Goal: Obtain resource: Download file/media

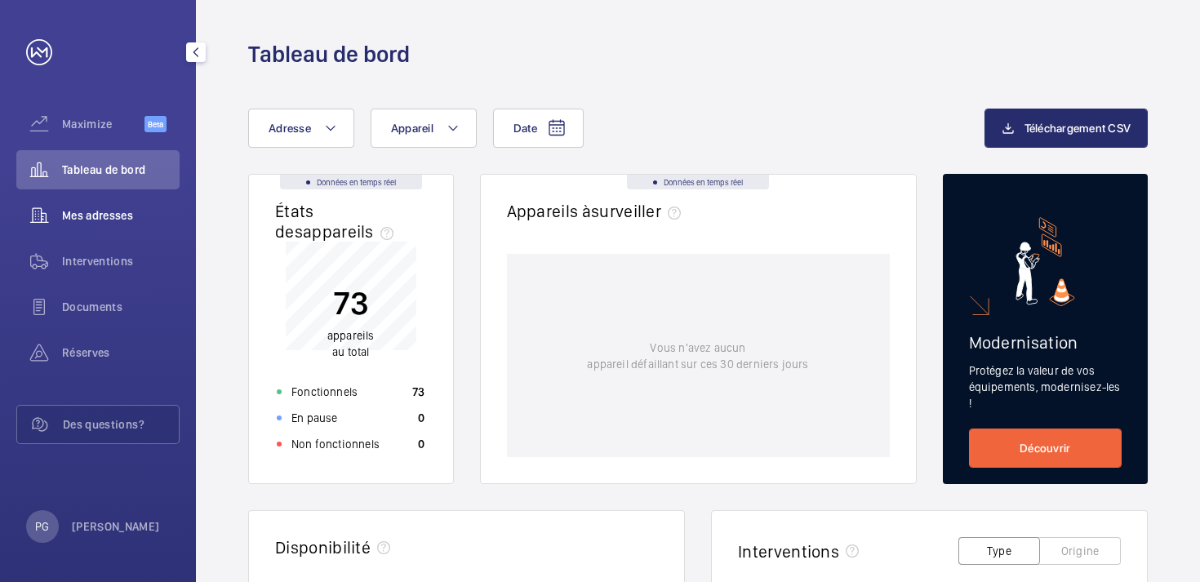
click at [100, 207] on span "Mes adresses" at bounding box center [121, 215] width 118 height 16
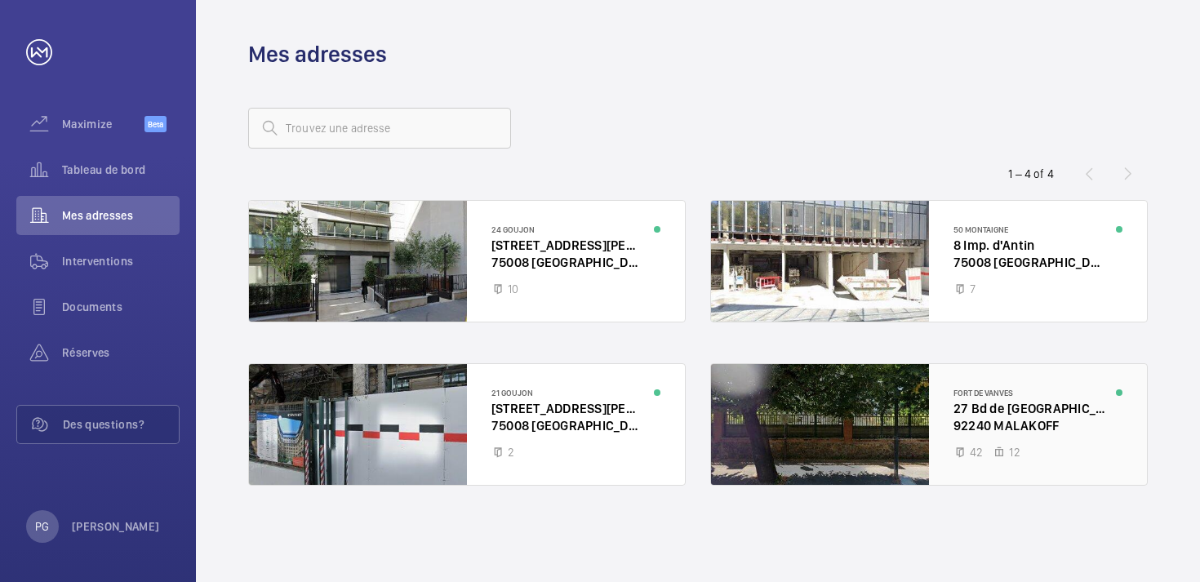
click at [1004, 420] on div at bounding box center [929, 424] width 436 height 121
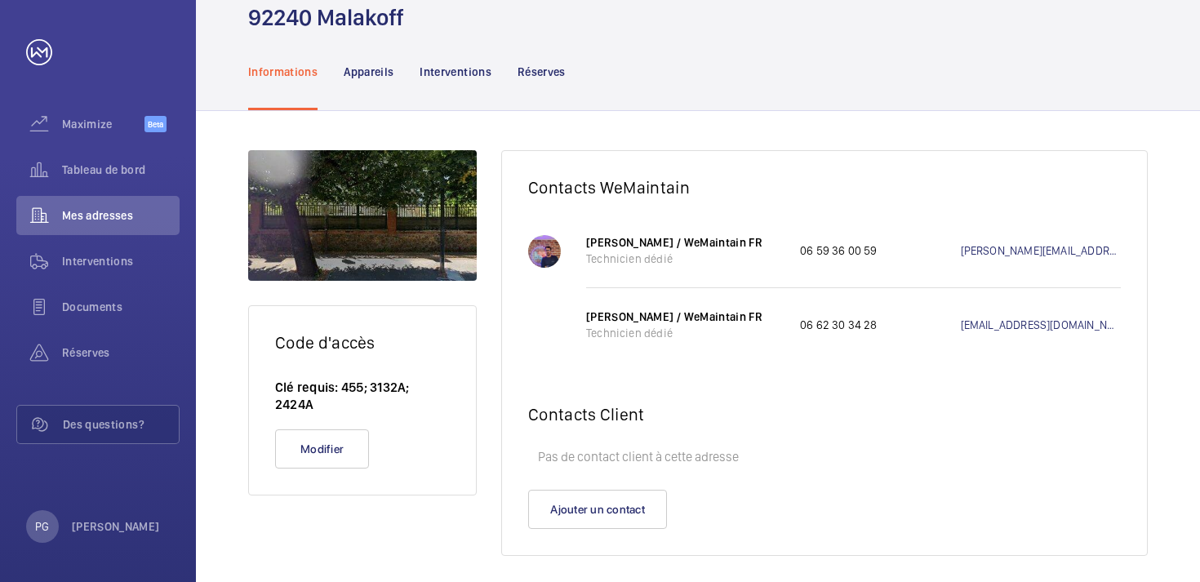
scroll to position [113, 0]
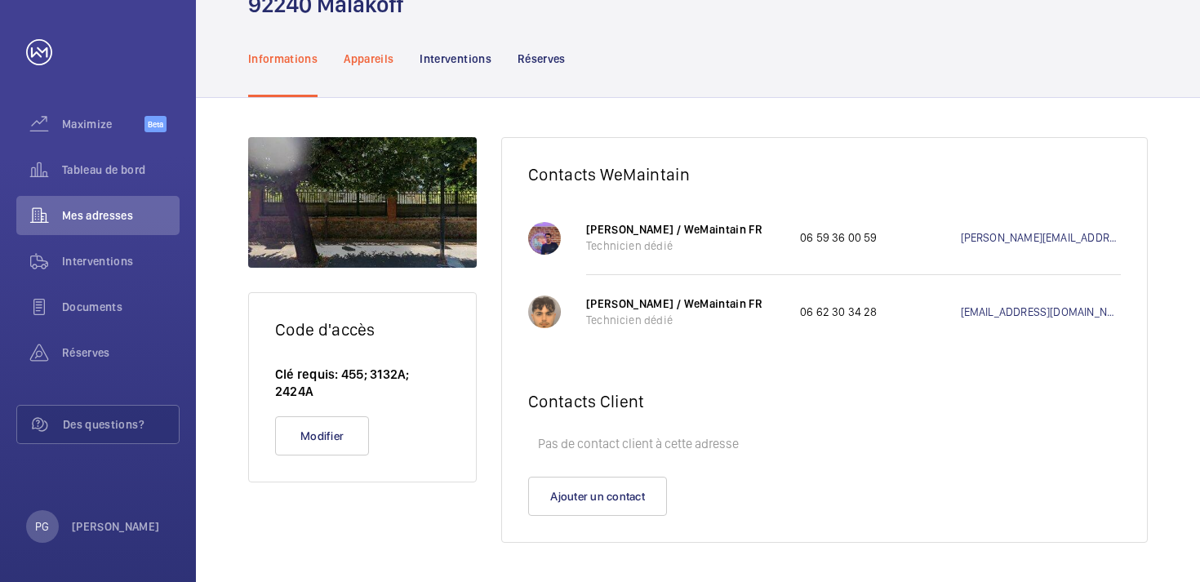
click at [380, 56] on p "Appareils" at bounding box center [369, 59] width 50 height 16
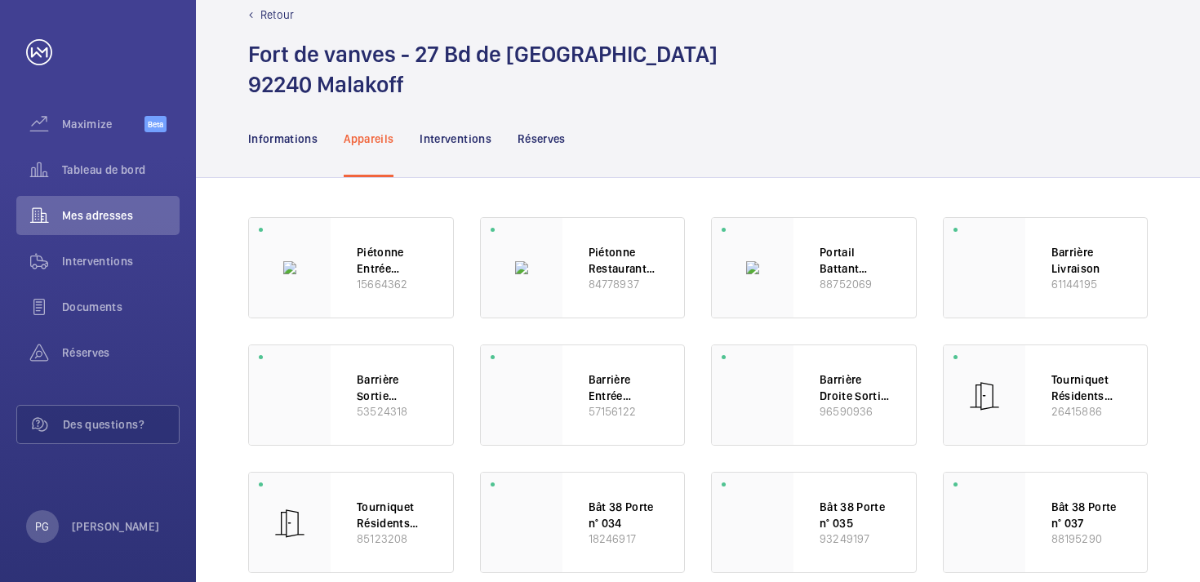
scroll to position [35, 0]
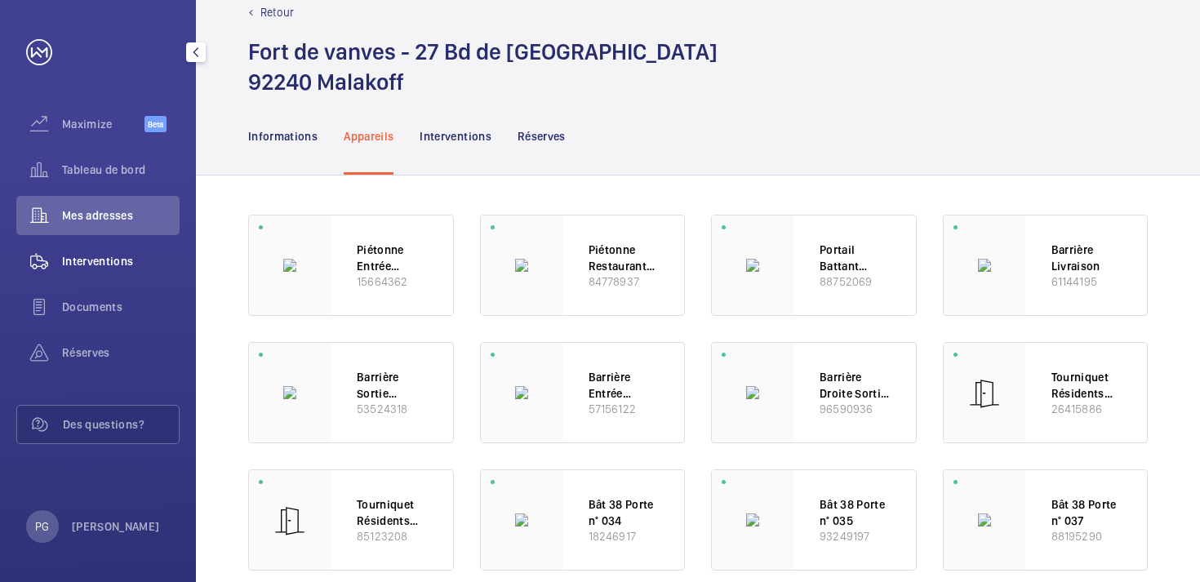
click at [95, 266] on span "Interventions" at bounding box center [121, 261] width 118 height 16
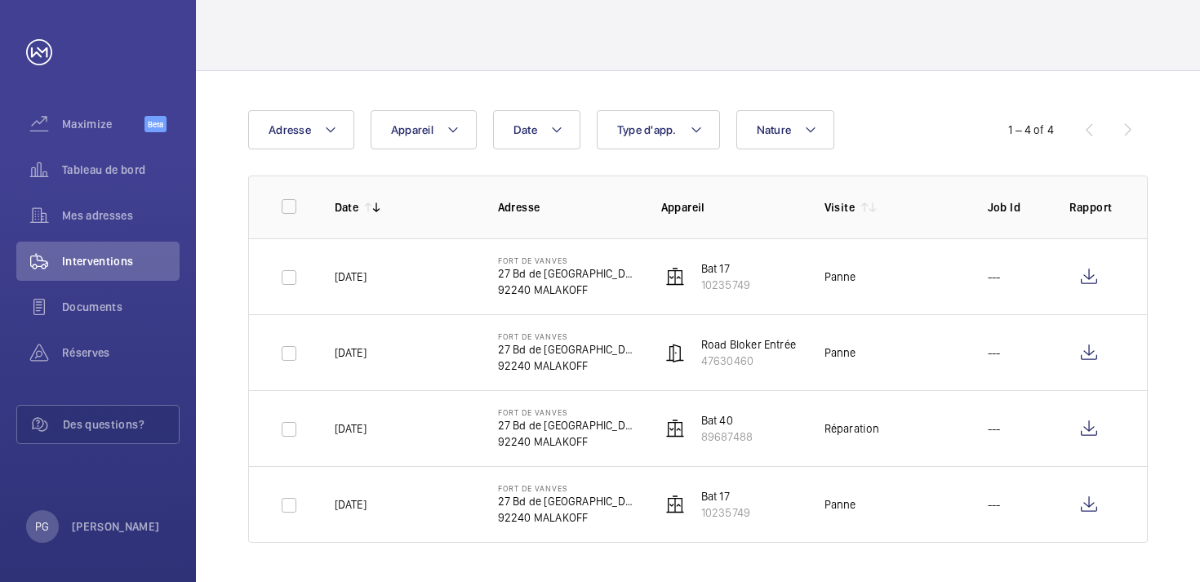
scroll to position [77, 0]
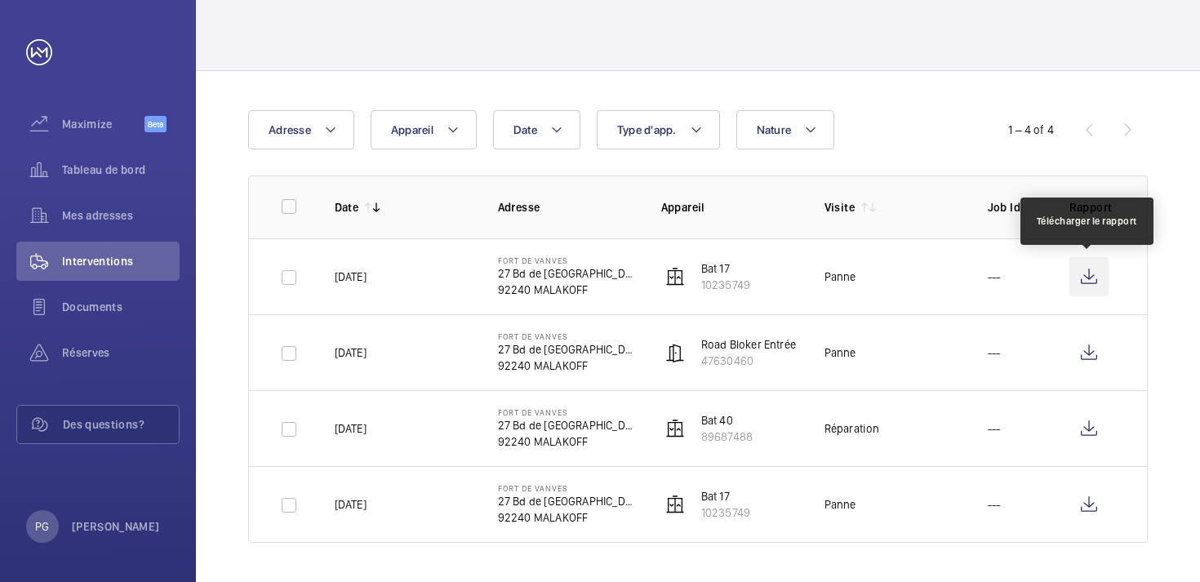
click at [1093, 284] on wm-front-icon-button at bounding box center [1089, 276] width 39 height 39
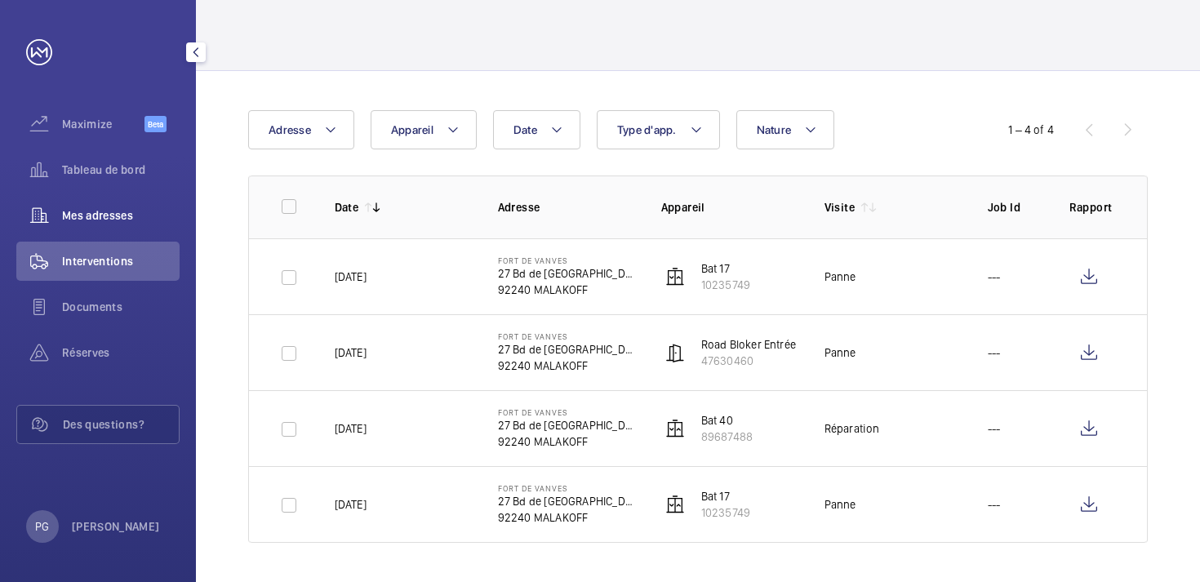
click at [118, 212] on span "Mes adresses" at bounding box center [121, 215] width 118 height 16
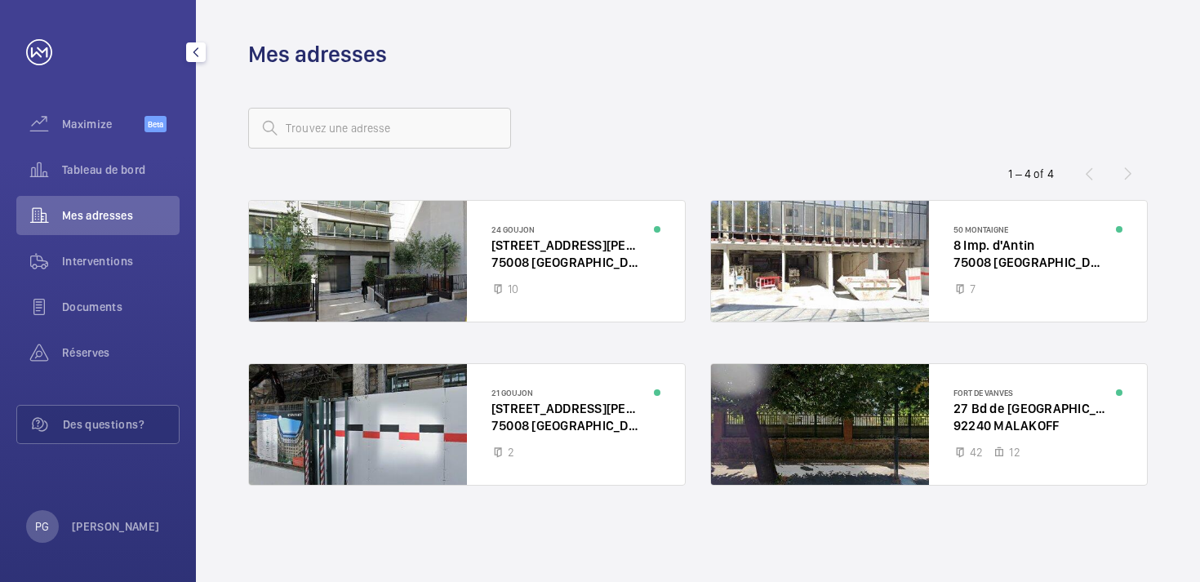
click at [198, 53] on mat-icon "button" at bounding box center [196, 52] width 20 height 13
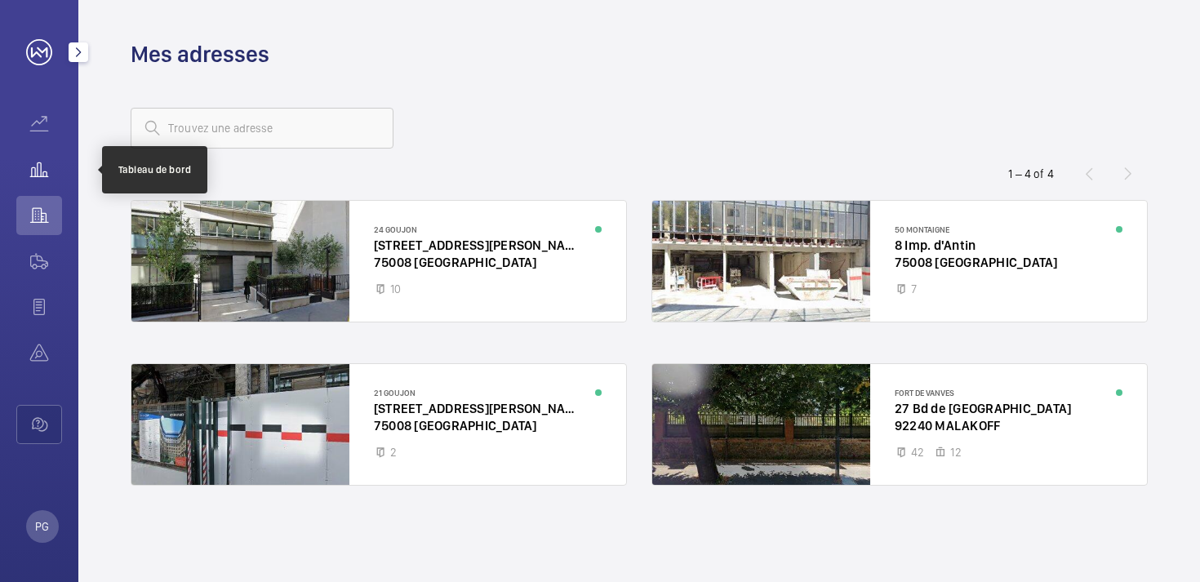
click at [31, 188] on wm-front-icon-button at bounding box center [39, 169] width 46 height 39
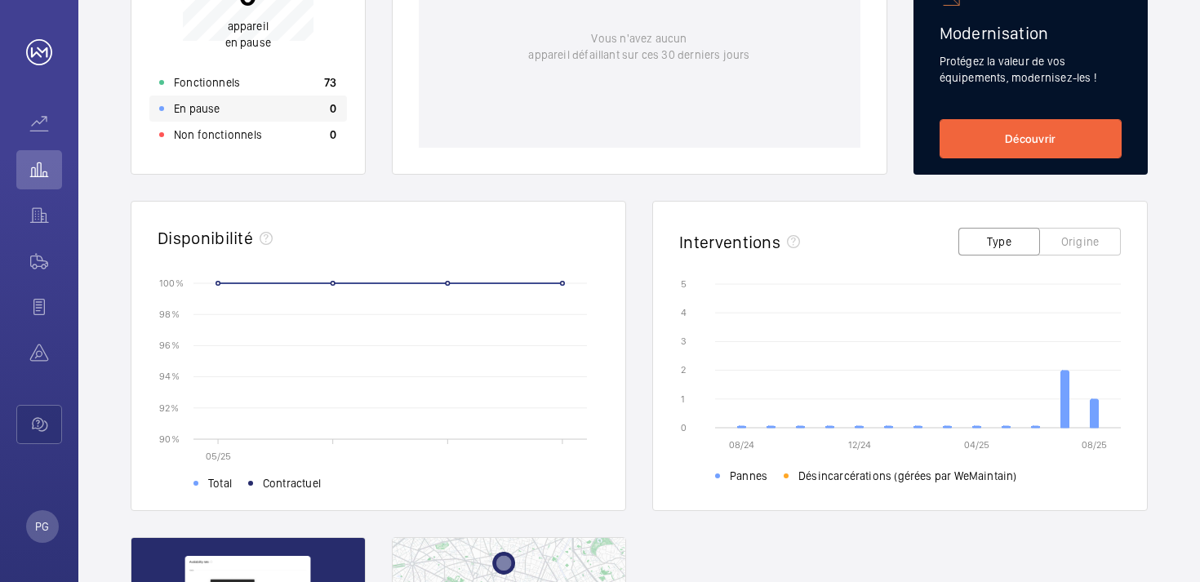
scroll to position [415, 0]
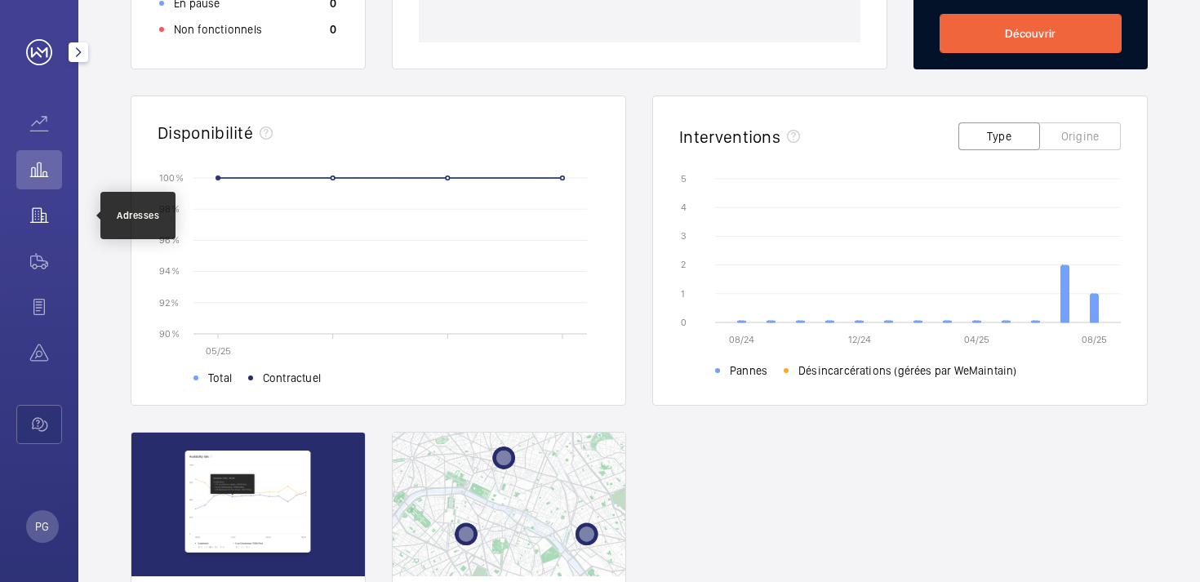
click at [42, 214] on wm-front-icon-button at bounding box center [39, 215] width 46 height 39
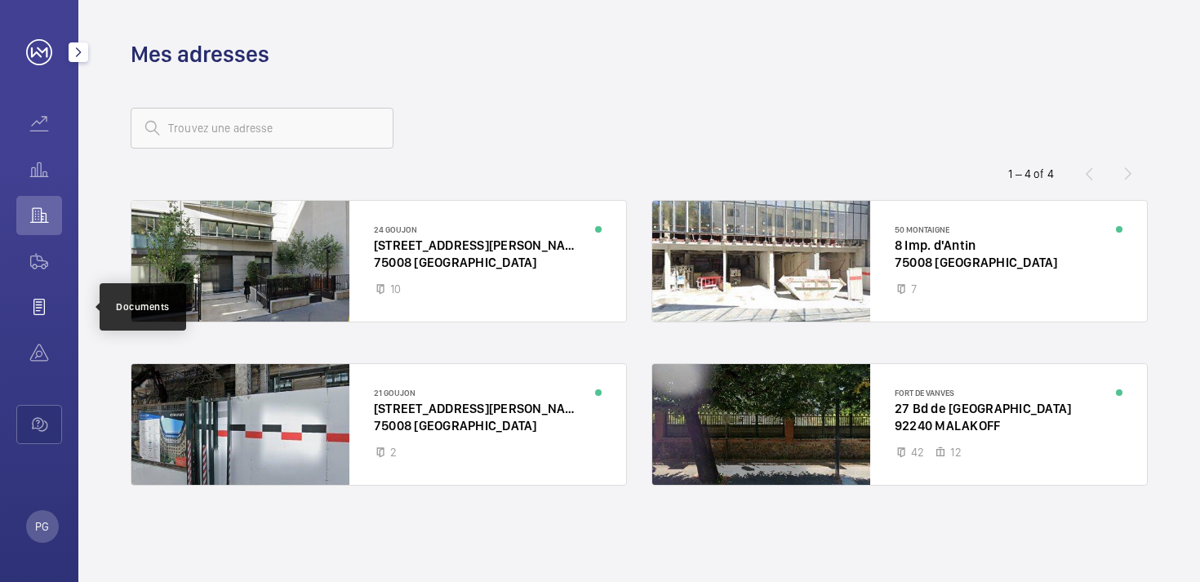
click at [30, 308] on wm-front-icon-button at bounding box center [39, 306] width 46 height 39
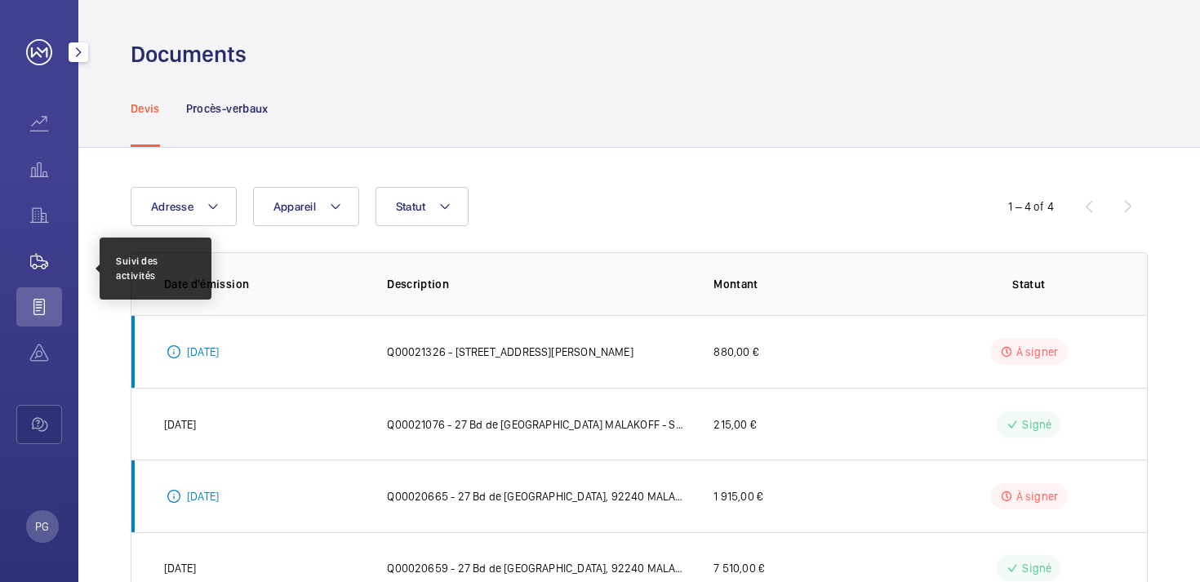
click at [42, 265] on wm-front-icon-button at bounding box center [39, 261] width 46 height 39
